Goal: Navigation & Orientation: Find specific page/section

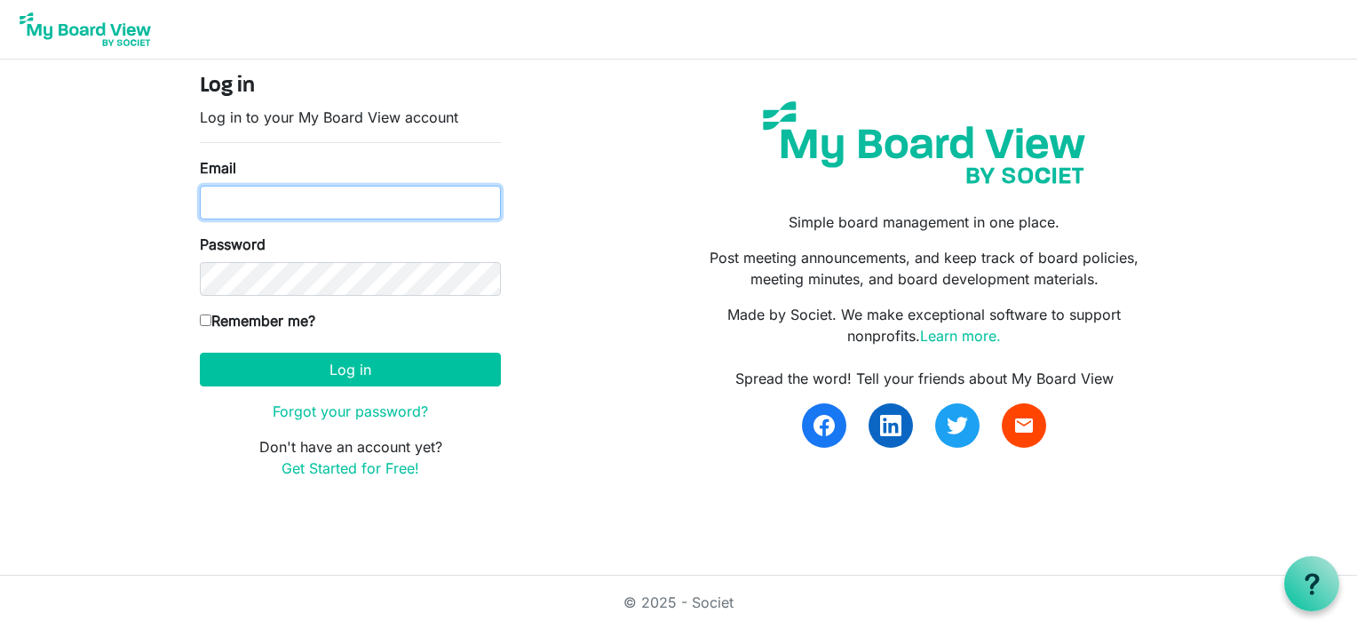
click at [261, 188] on input "Email" at bounding box center [350, 203] width 301 height 34
type input "[EMAIL_ADDRESS][DOMAIN_NAME]"
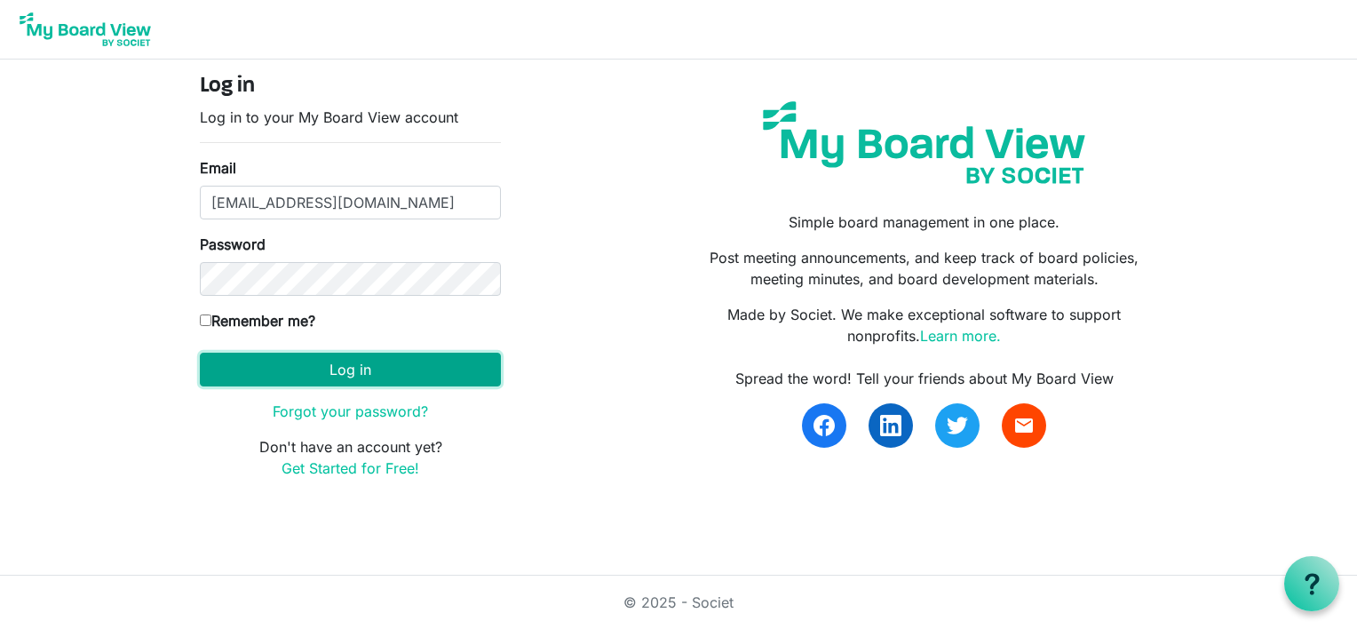
click at [322, 381] on button "Log in" at bounding box center [350, 370] width 301 height 34
click at [337, 369] on button "Log in" at bounding box center [350, 370] width 301 height 34
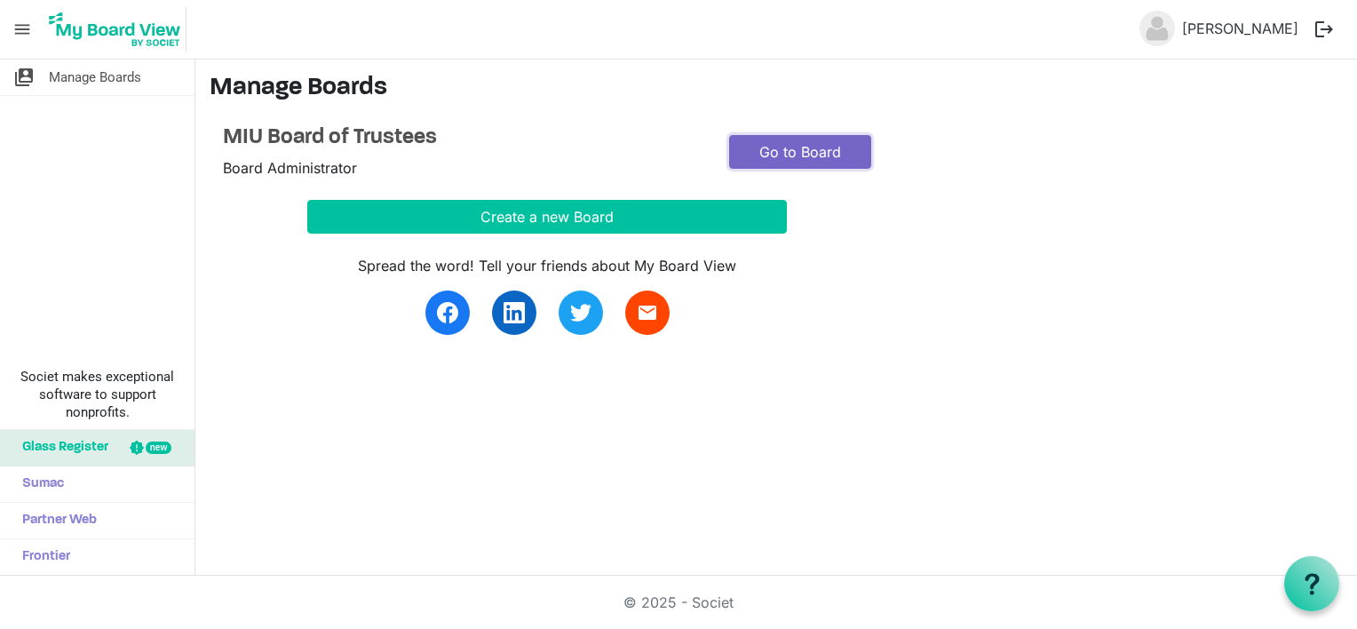
click at [778, 143] on link "Go to Board" at bounding box center [800, 152] width 142 height 34
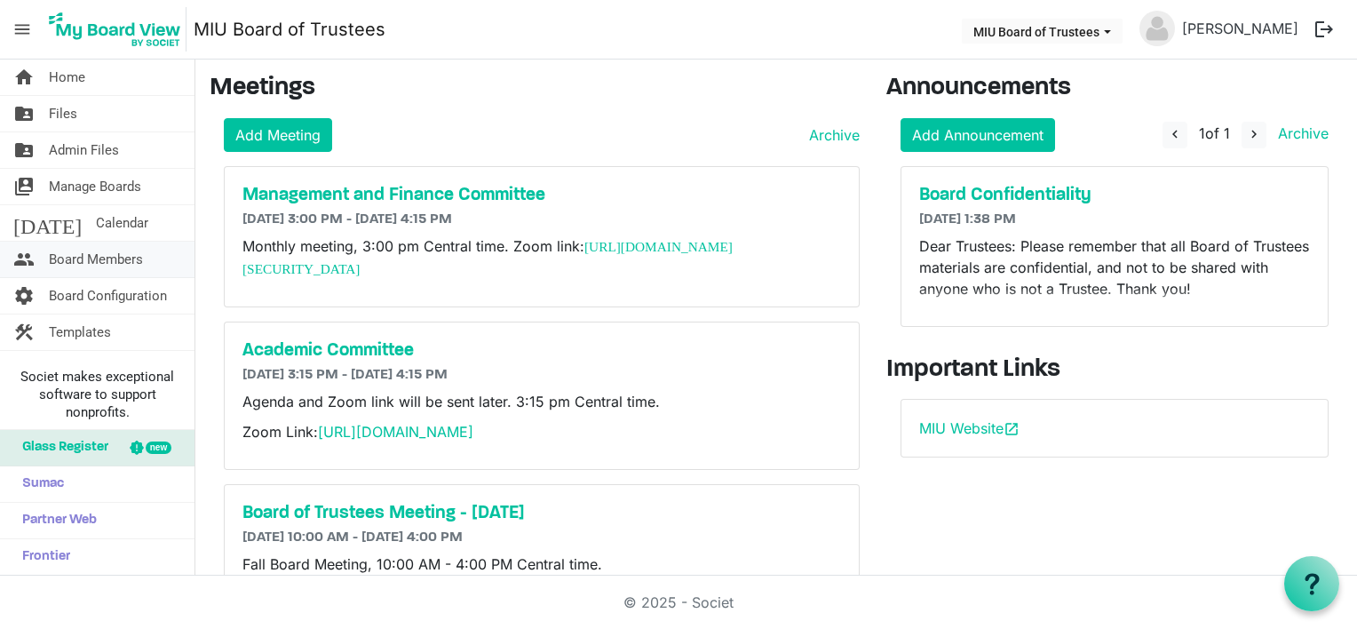
click at [92, 258] on span "Board Members" at bounding box center [96, 260] width 94 height 36
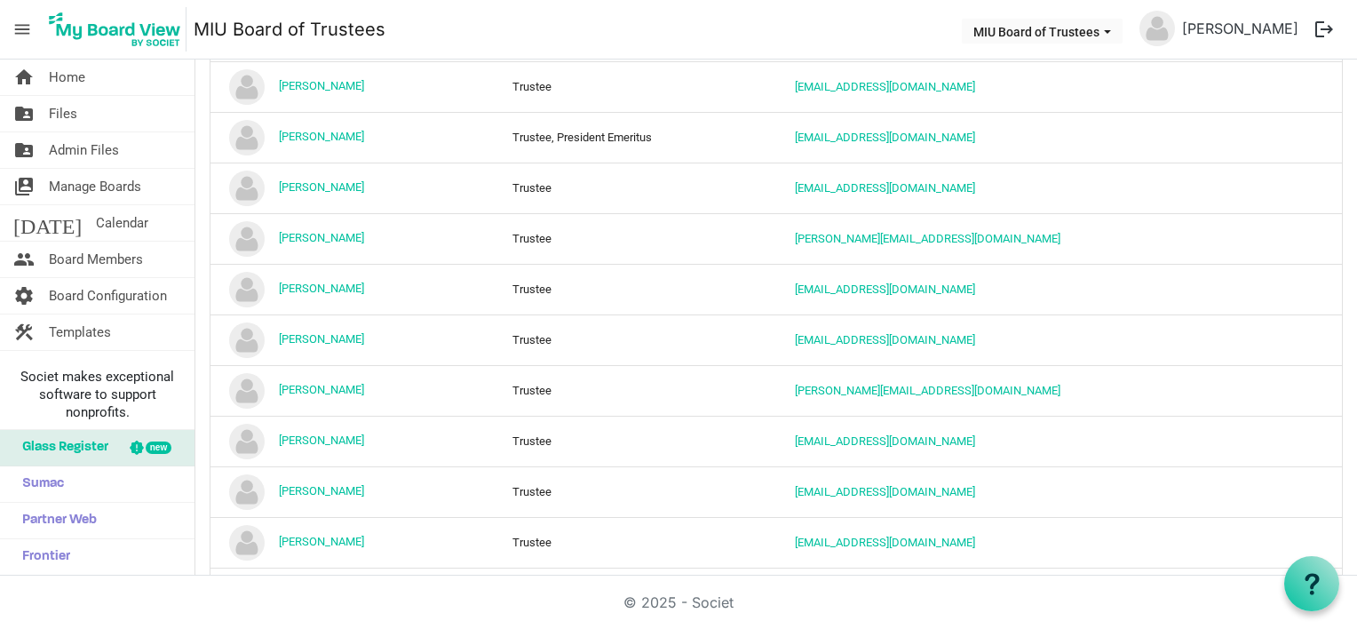
scroll to position [1636, 0]
